Goal: Navigation & Orientation: Find specific page/section

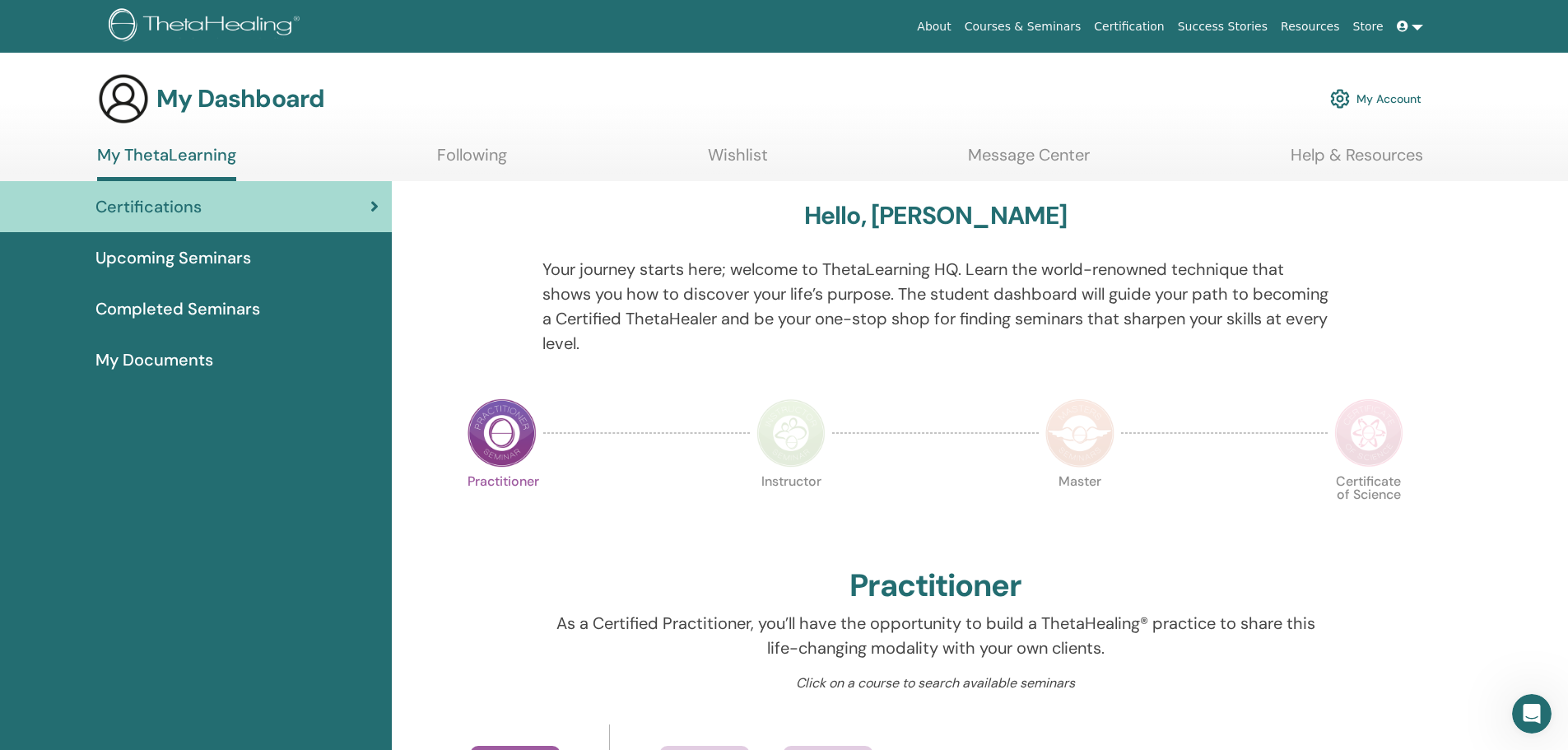
click at [162, 255] on span "Upcoming Seminars" at bounding box center [173, 257] width 156 height 25
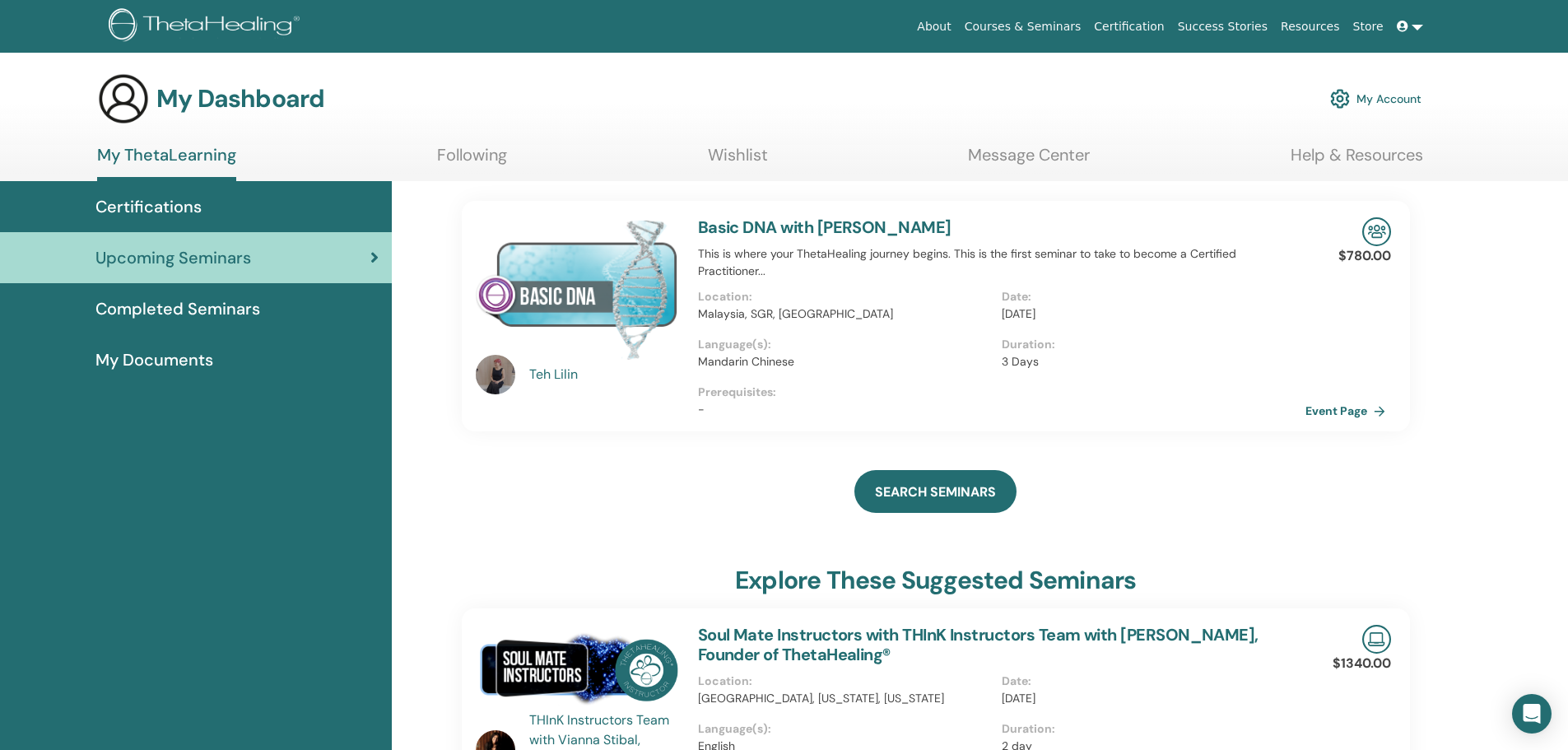
click at [561, 374] on div "Teh Lilin" at bounding box center [605, 375] width 152 height 20
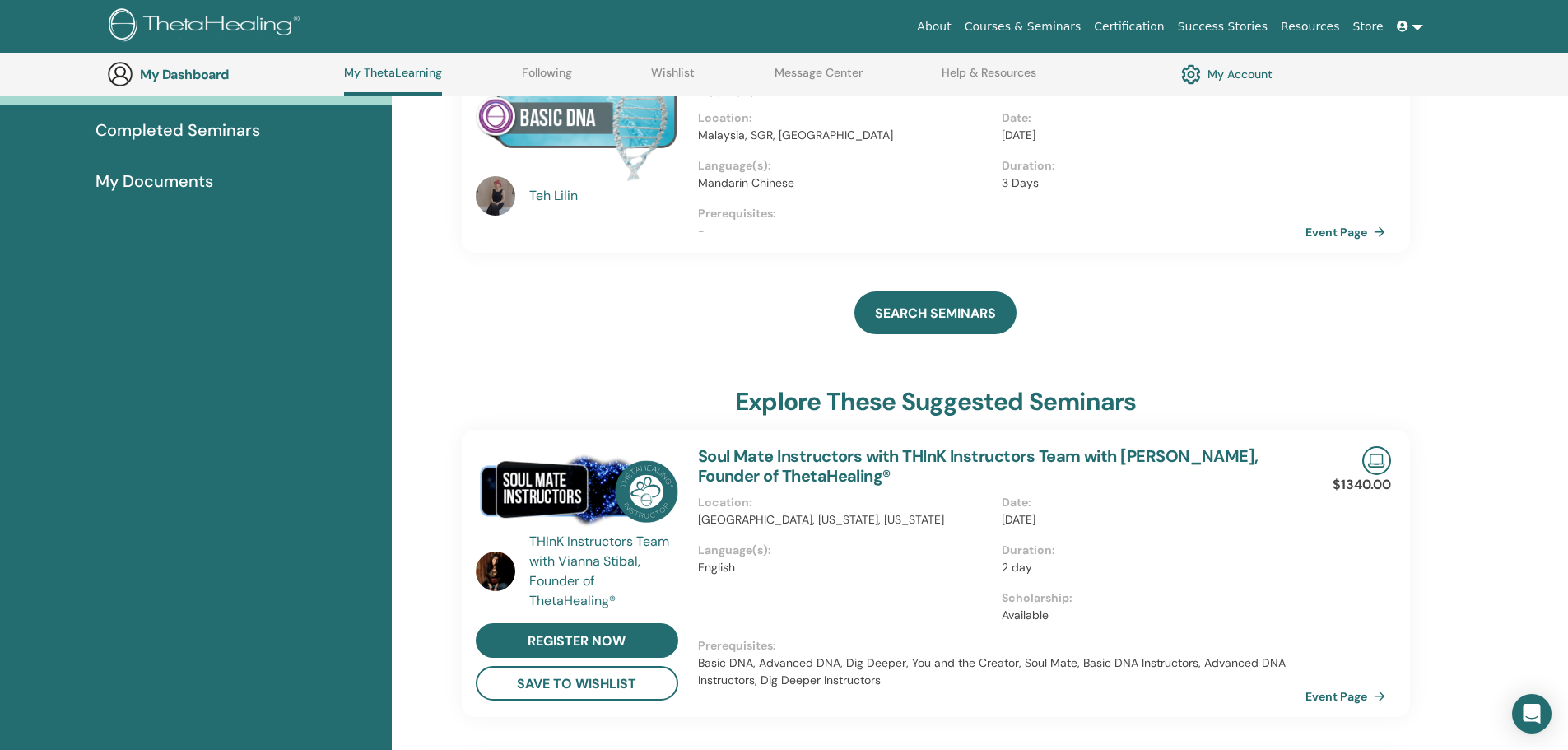
scroll to position [455, 0]
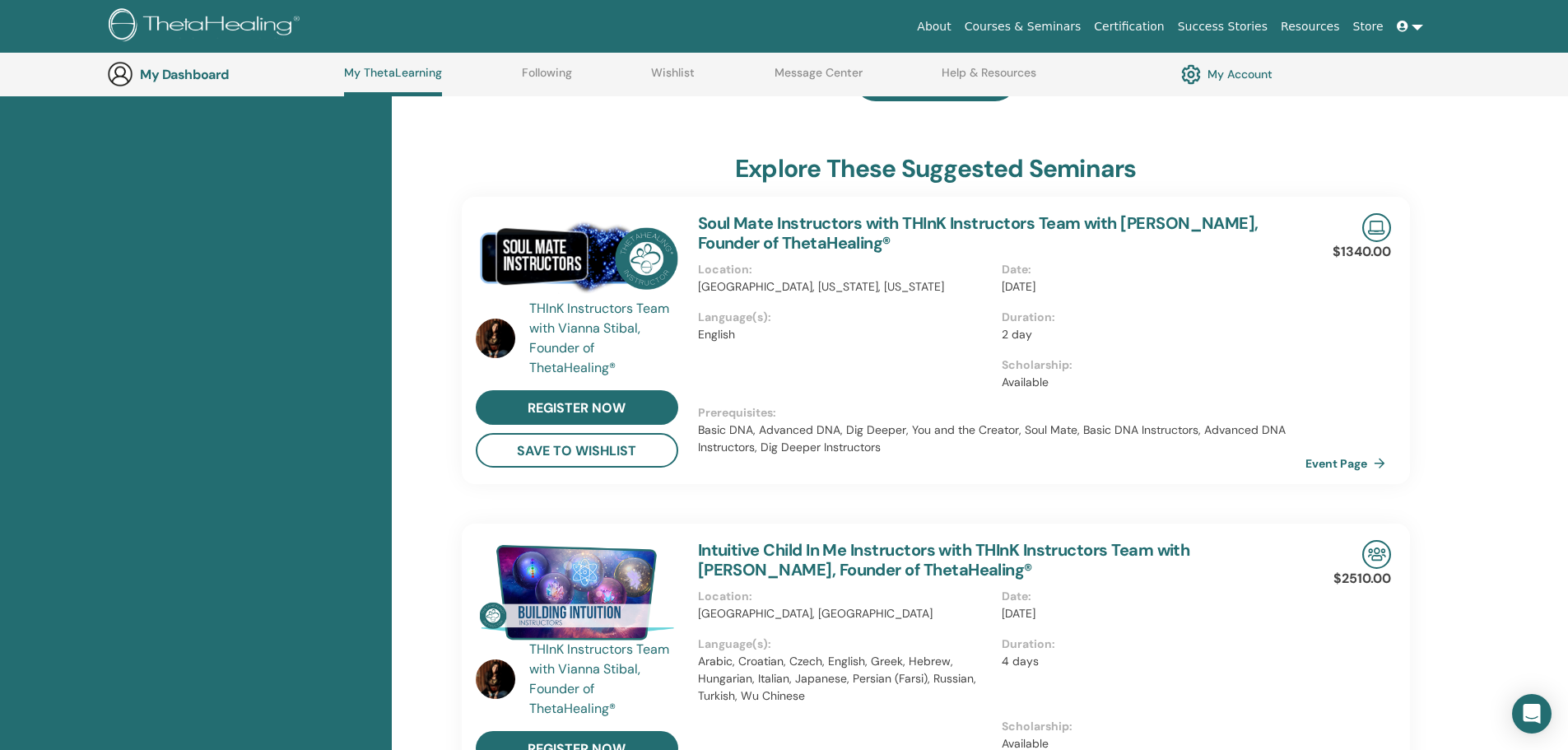
click at [561, 339] on div "THInK Instructors Team with Vianna Stibal, Founder of ThetaHealing®" at bounding box center [605, 338] width 152 height 79
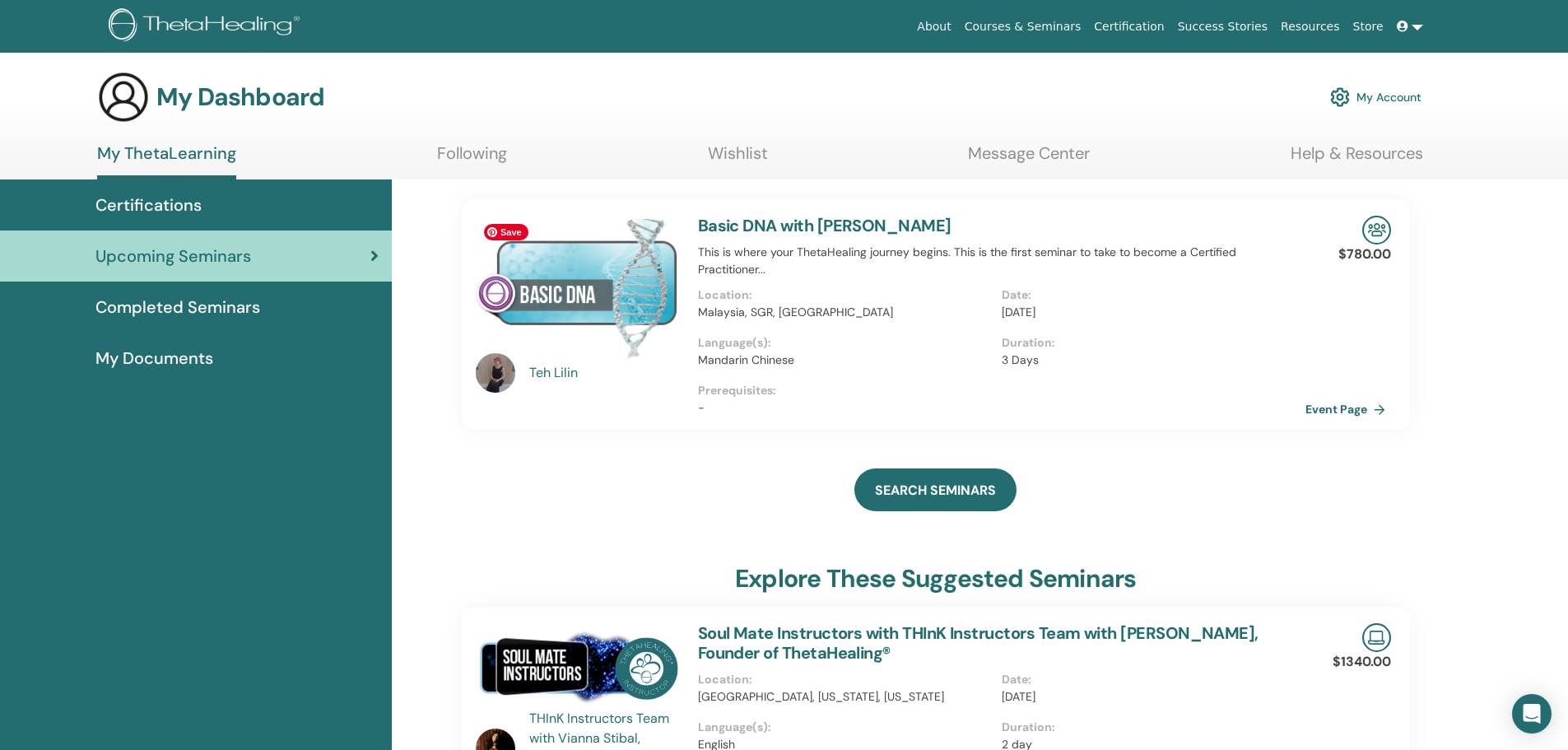
scroll to position [0, 0]
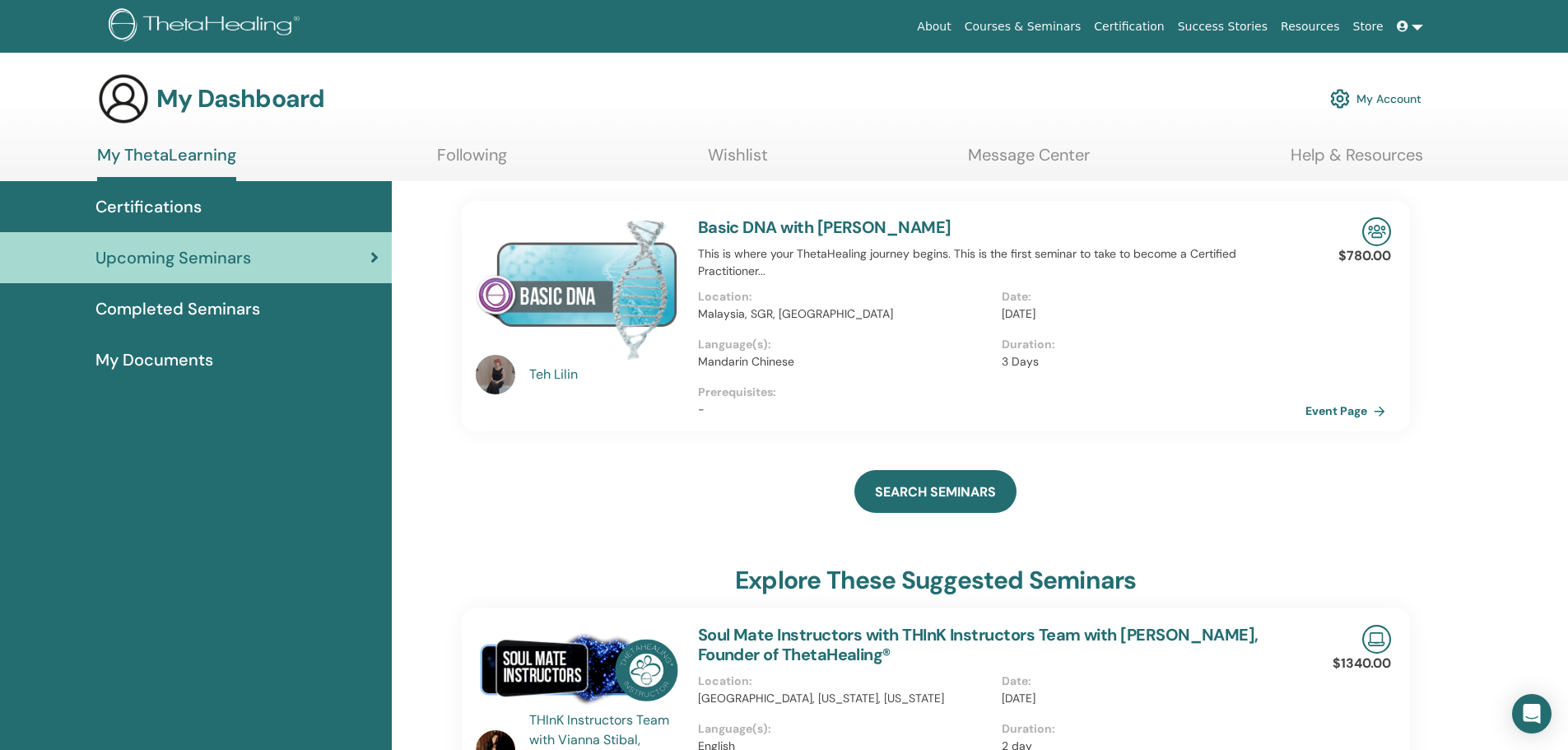
click at [554, 366] on div "Teh Lilin" at bounding box center [605, 375] width 152 height 20
click at [554, 368] on div "Teh Lilin" at bounding box center [605, 375] width 152 height 20
click at [155, 357] on span "My Documents" at bounding box center [154, 359] width 118 height 25
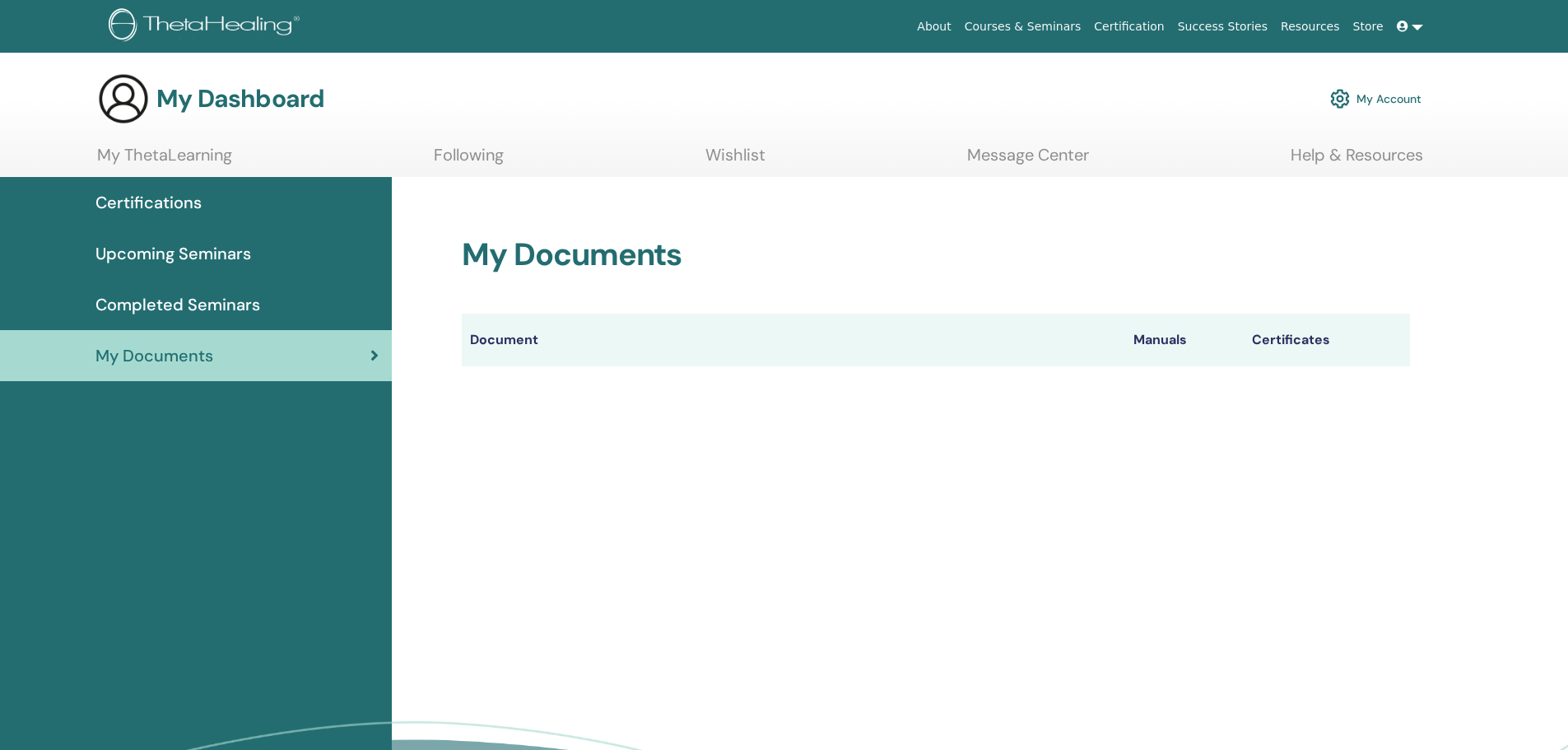
scroll to position [1609, 0]
click at [736, 154] on link "Wishlist" at bounding box center [735, 160] width 60 height 32
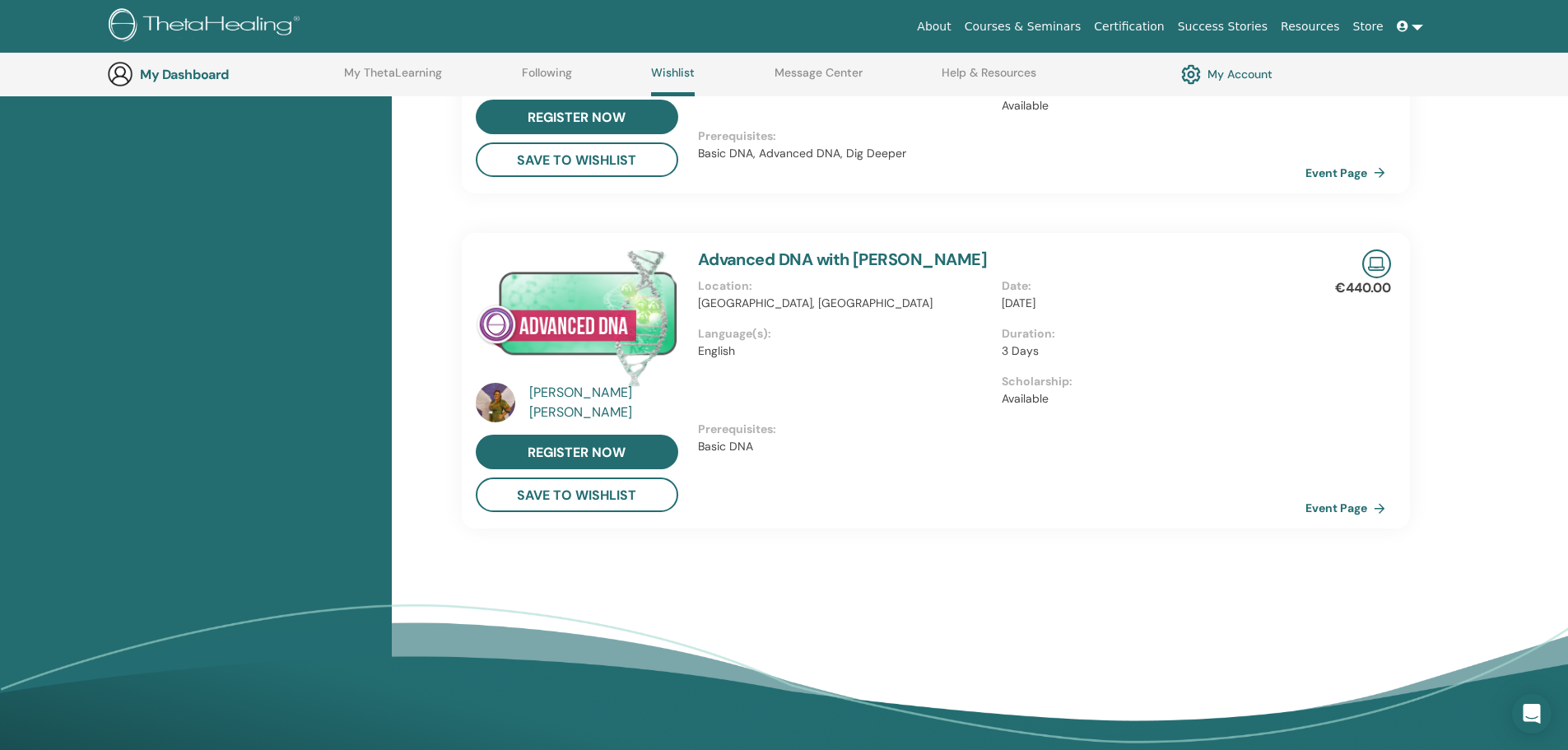
scroll to position [827, 0]
